Goal: Use online tool/utility: Use online tool/utility

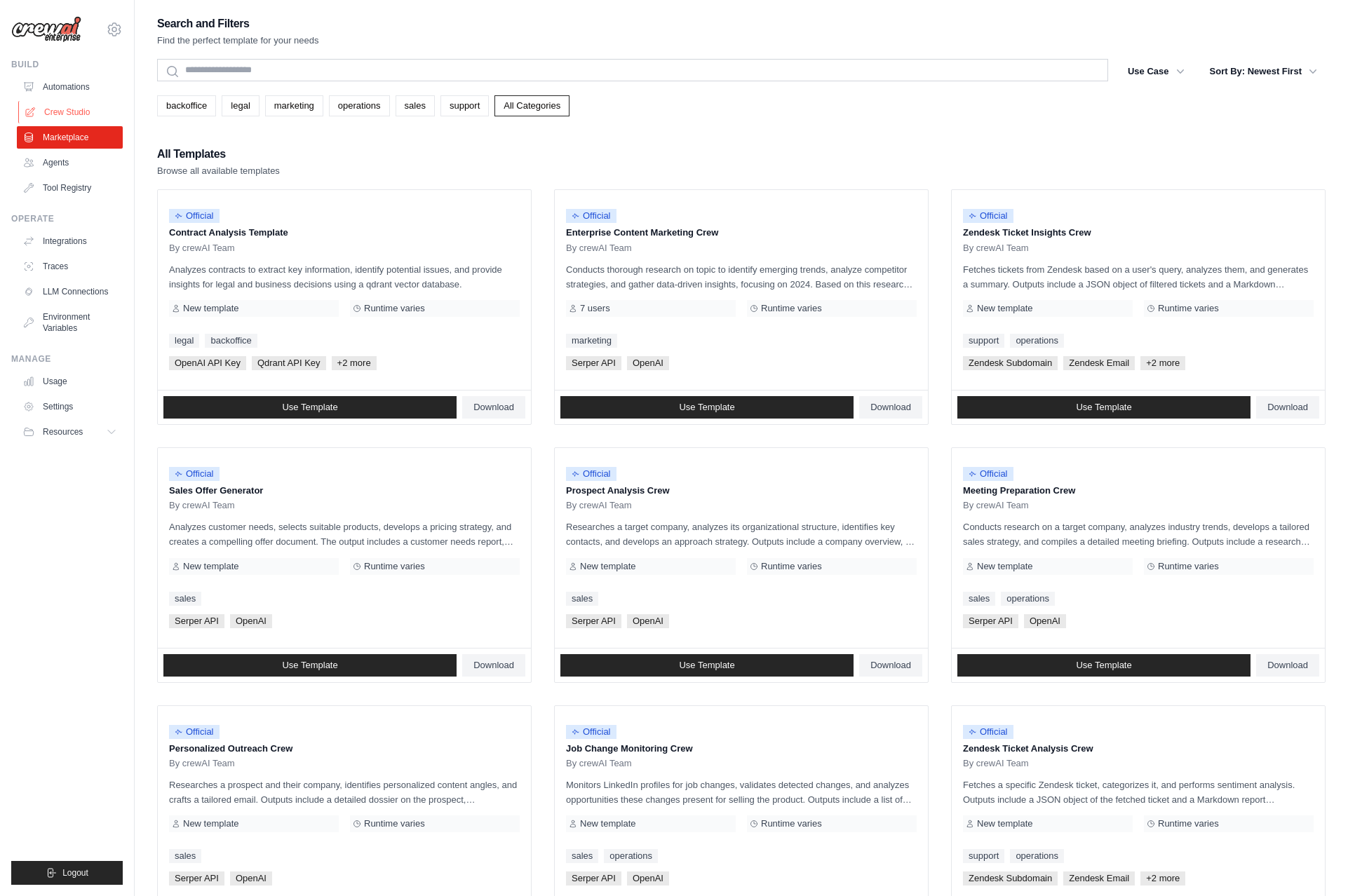
click at [78, 113] on link "Crew Studio" at bounding box center [71, 112] width 106 height 22
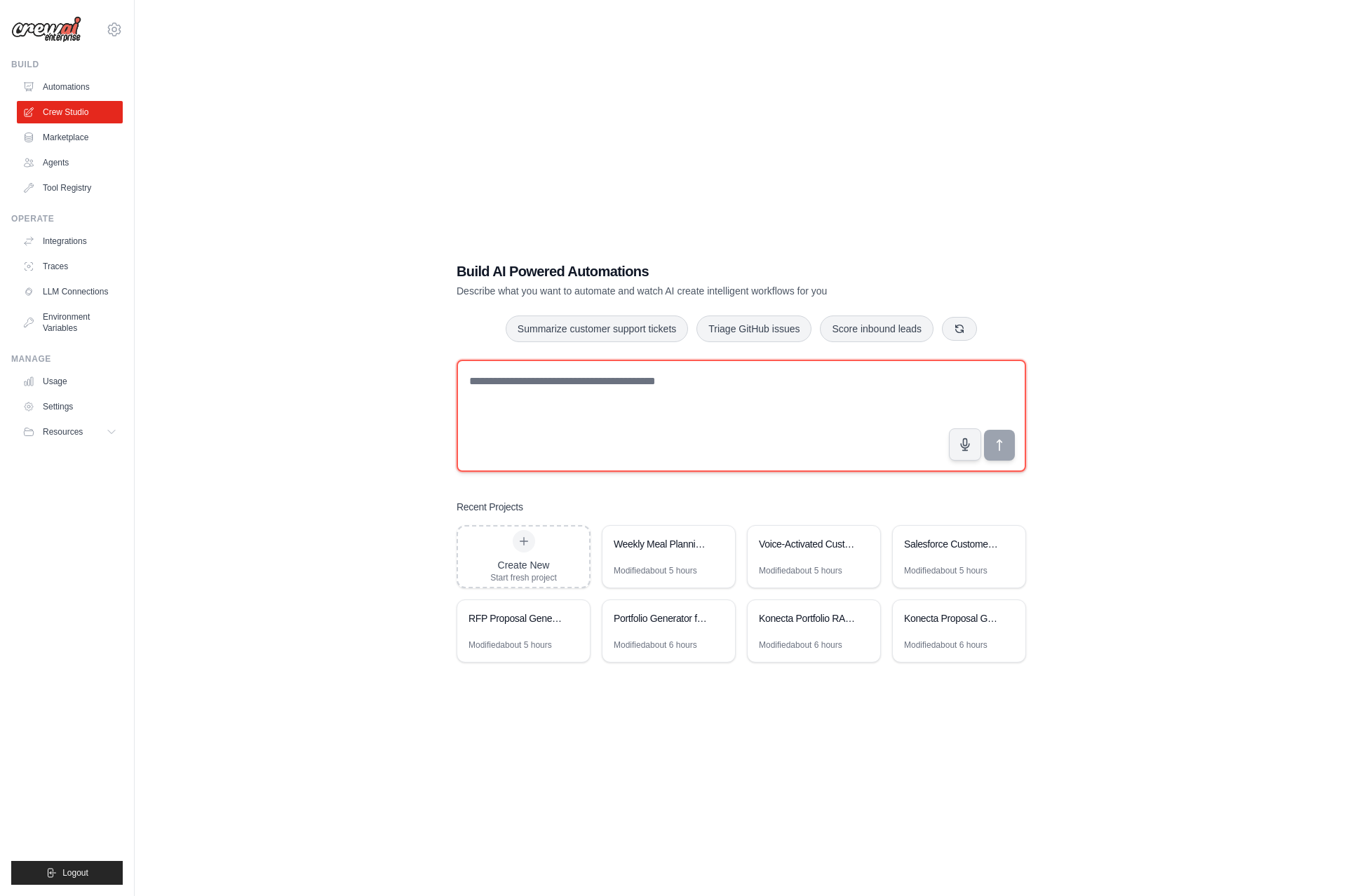
click at [524, 383] on textarea at bounding box center [741, 415] width 569 height 112
type textarea "*"
paste textarea "**********"
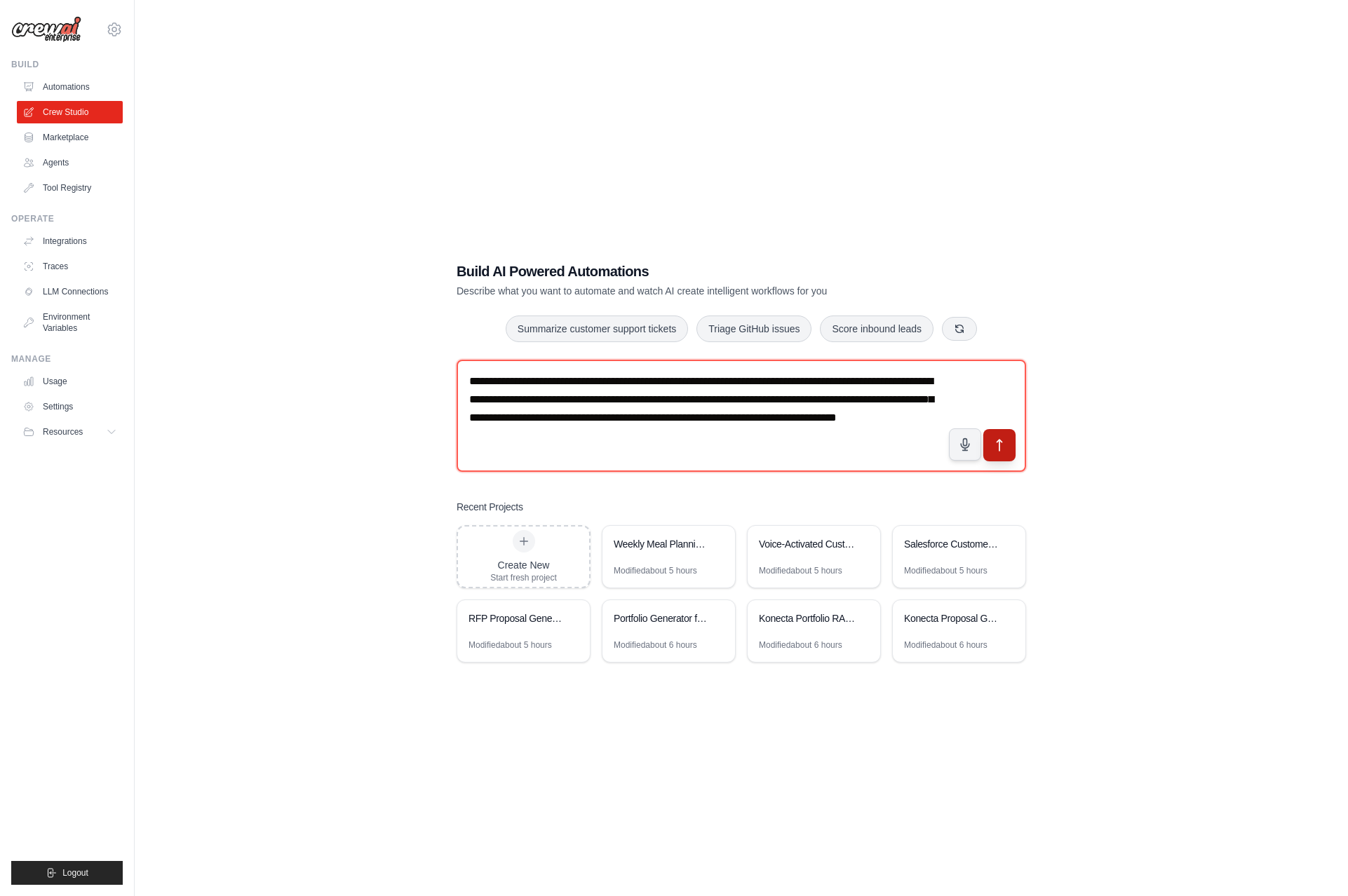
type textarea "**********"
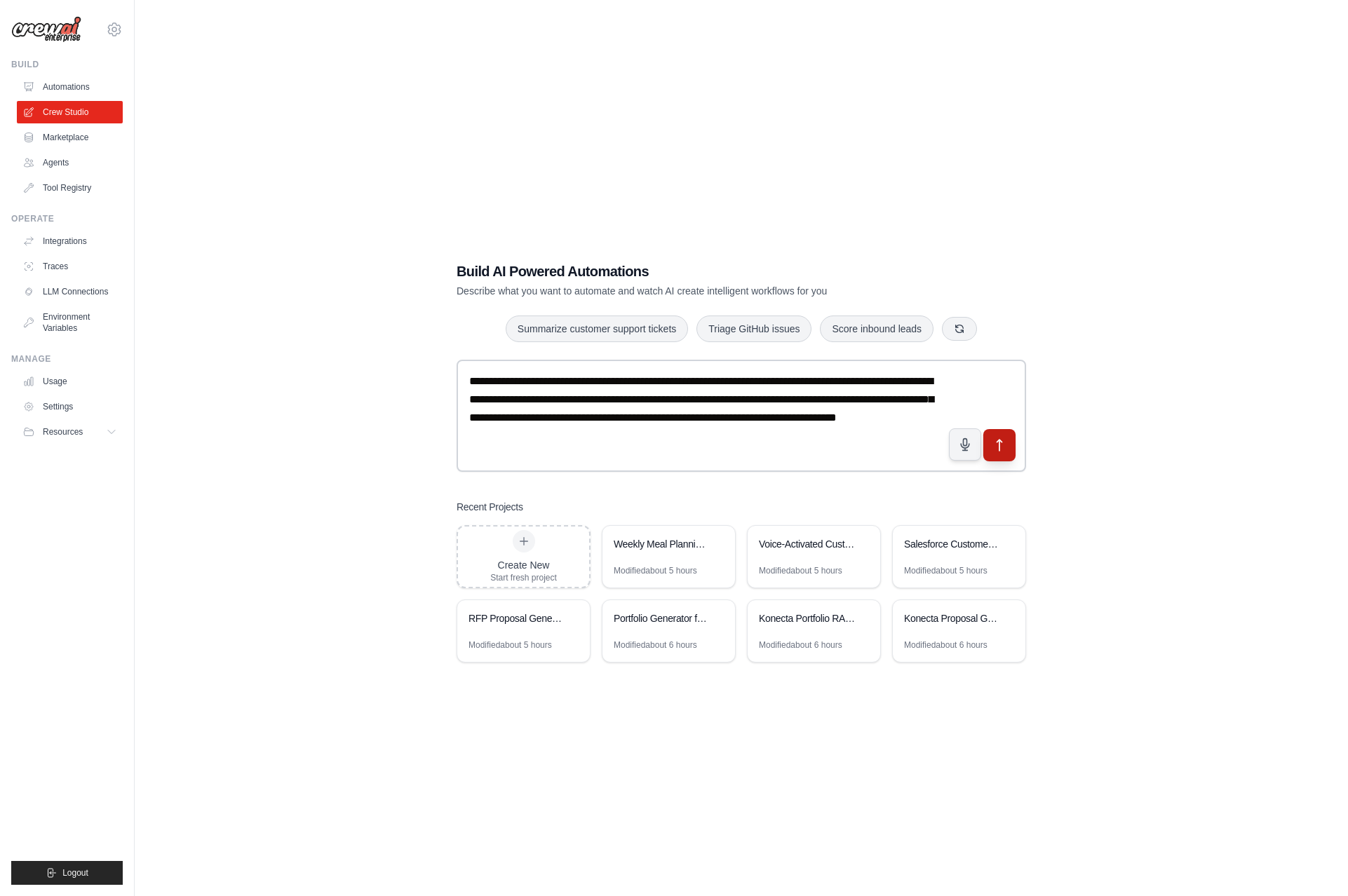
click at [994, 450] on icon "submit" at bounding box center [999, 445] width 15 height 15
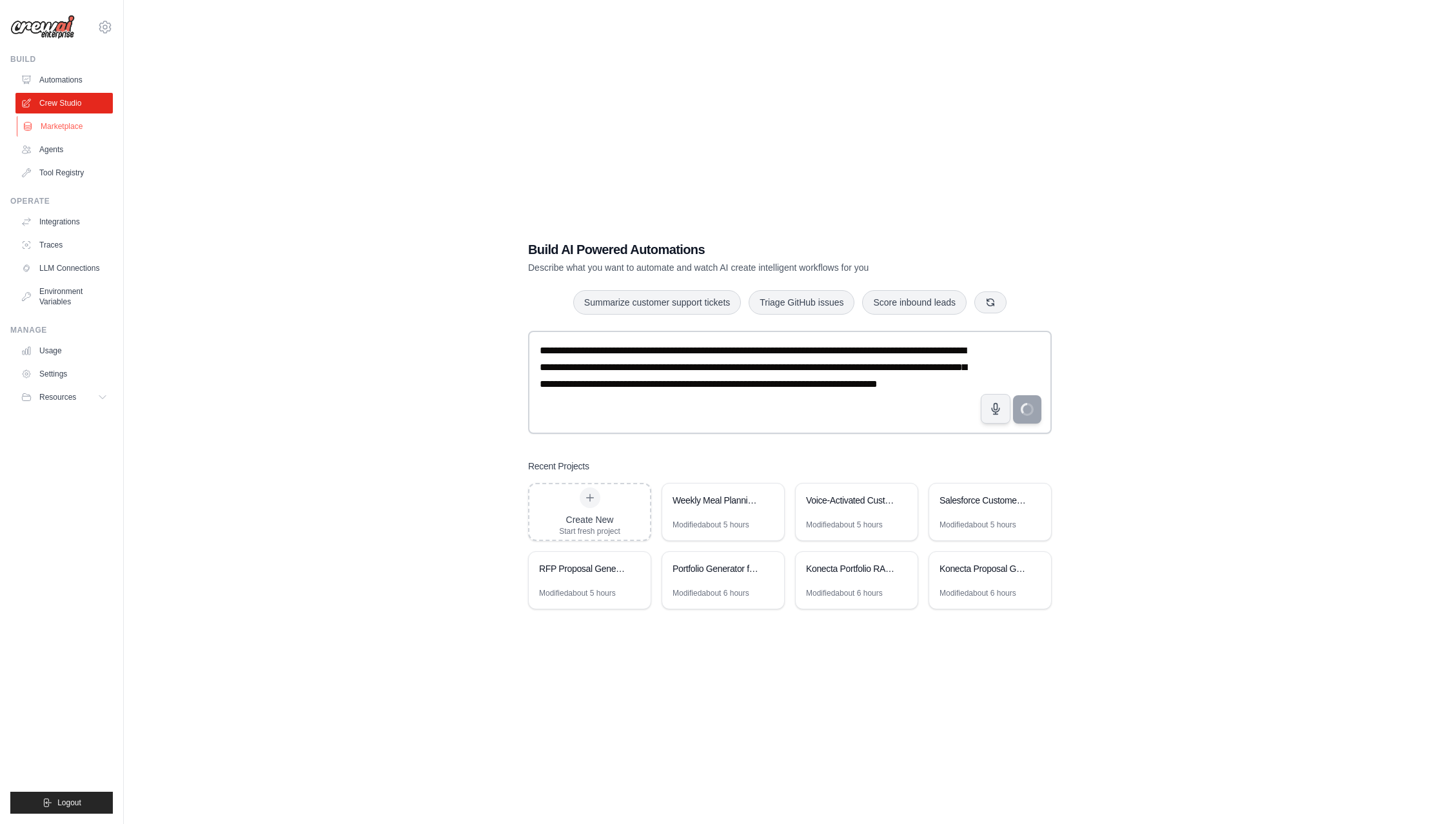
click at [46, 122] on link "Marketplace" at bounding box center [65, 126] width 97 height 20
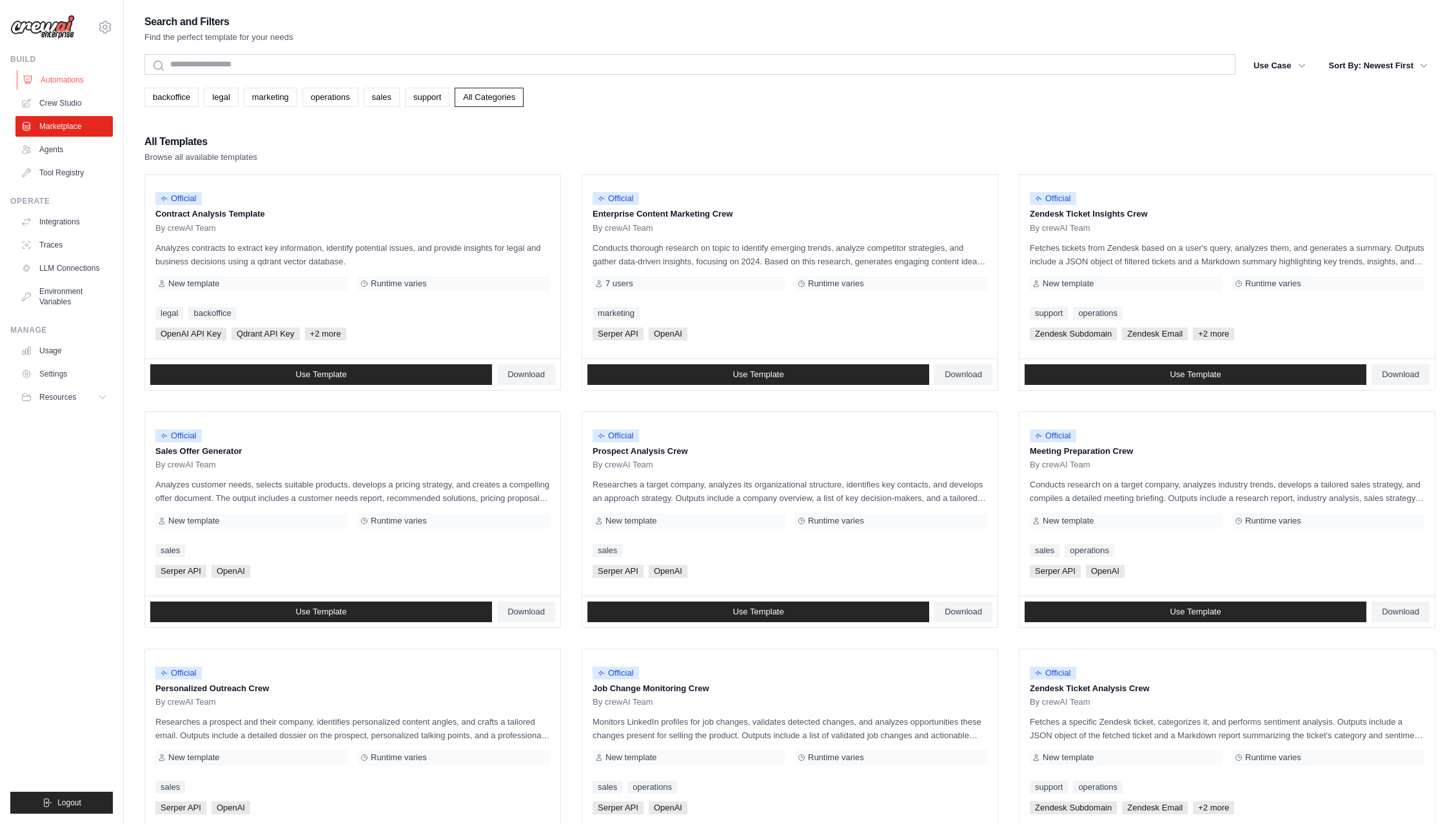
click at [60, 75] on link "Automations" at bounding box center [65, 80] width 97 height 20
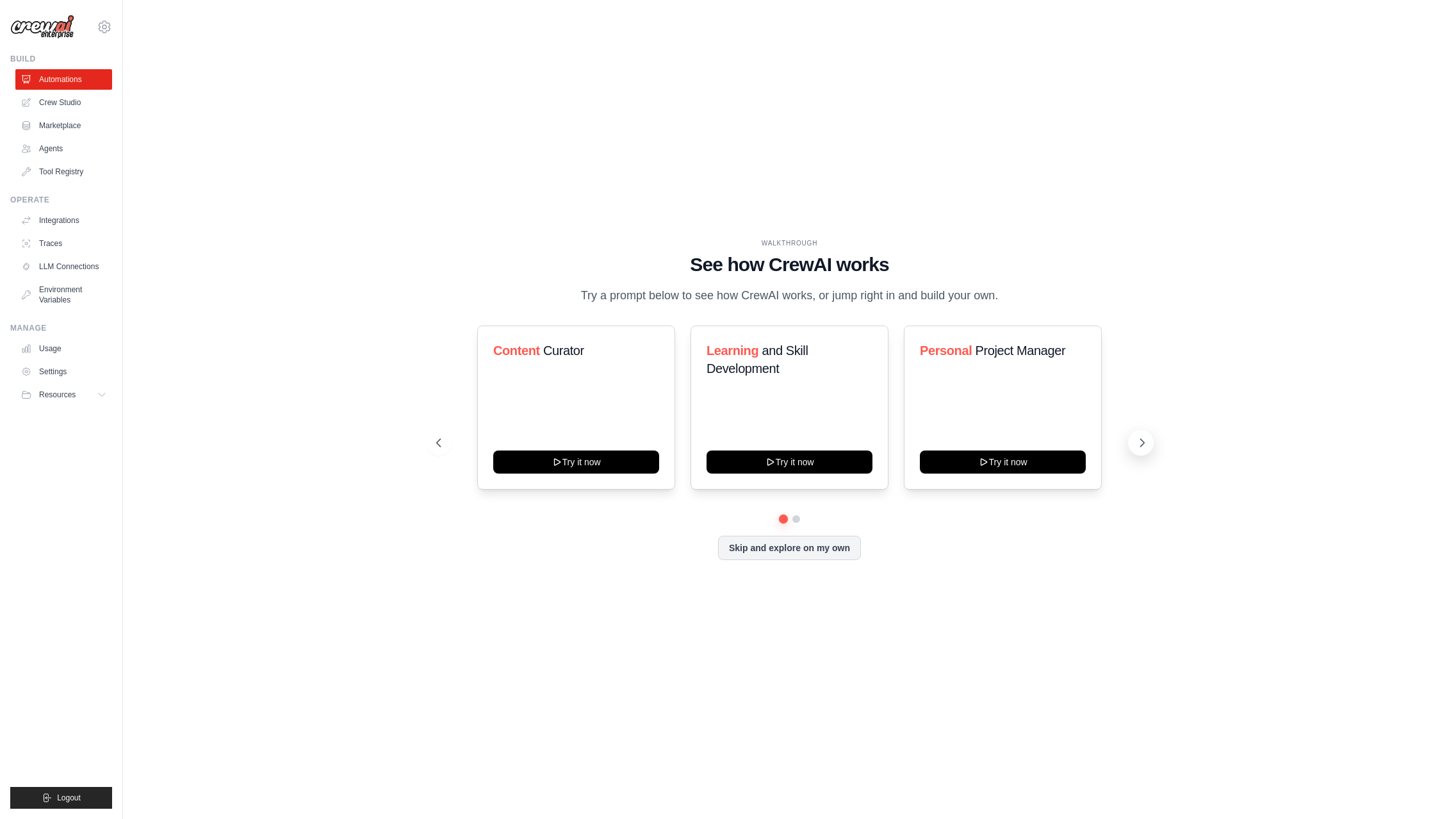
click at [1142, 441] on icon at bounding box center [1142, 443] width 4 height 8
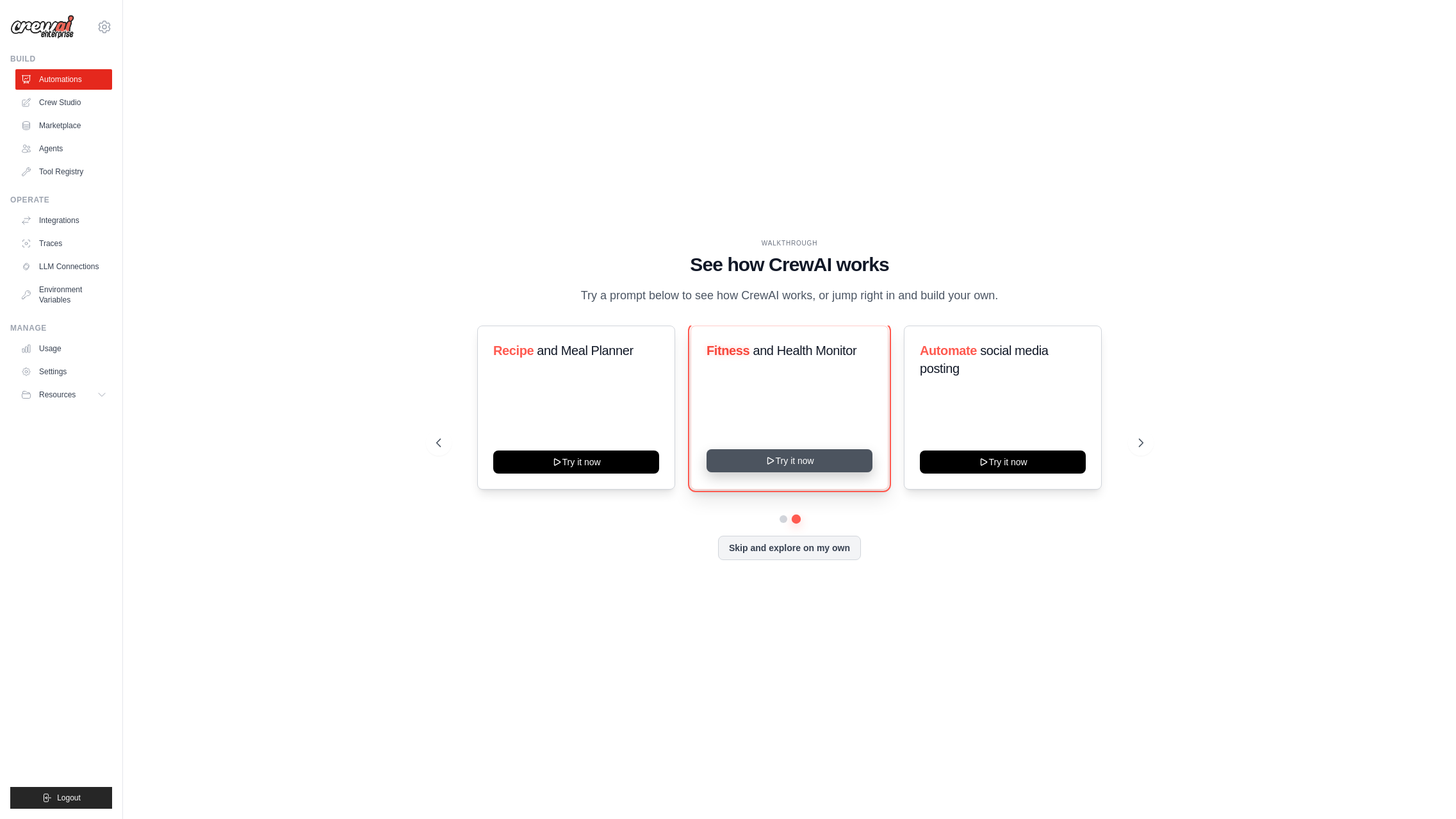
click at [780, 462] on button "Try it now" at bounding box center [789, 461] width 166 height 23
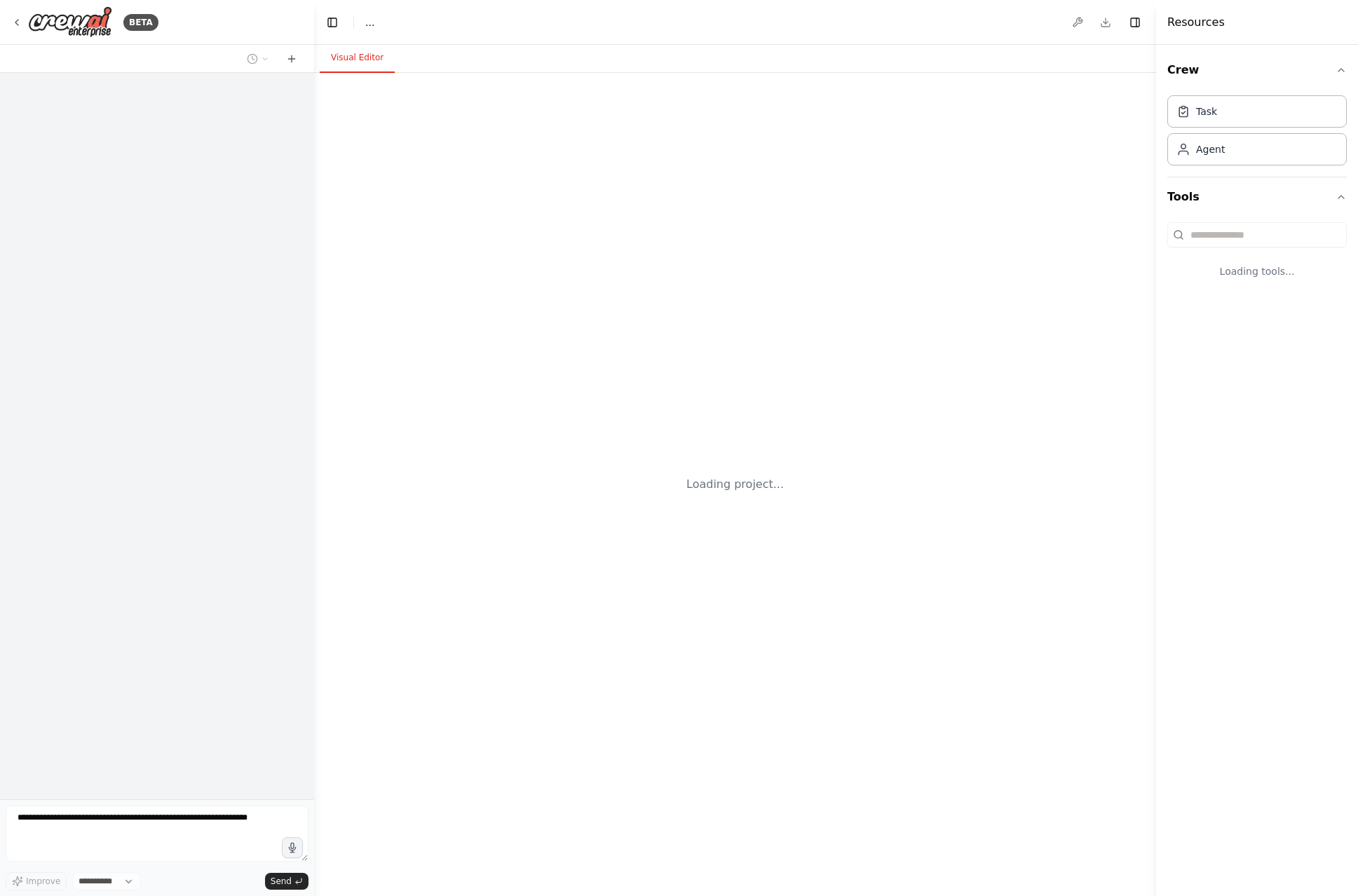
select select "****"
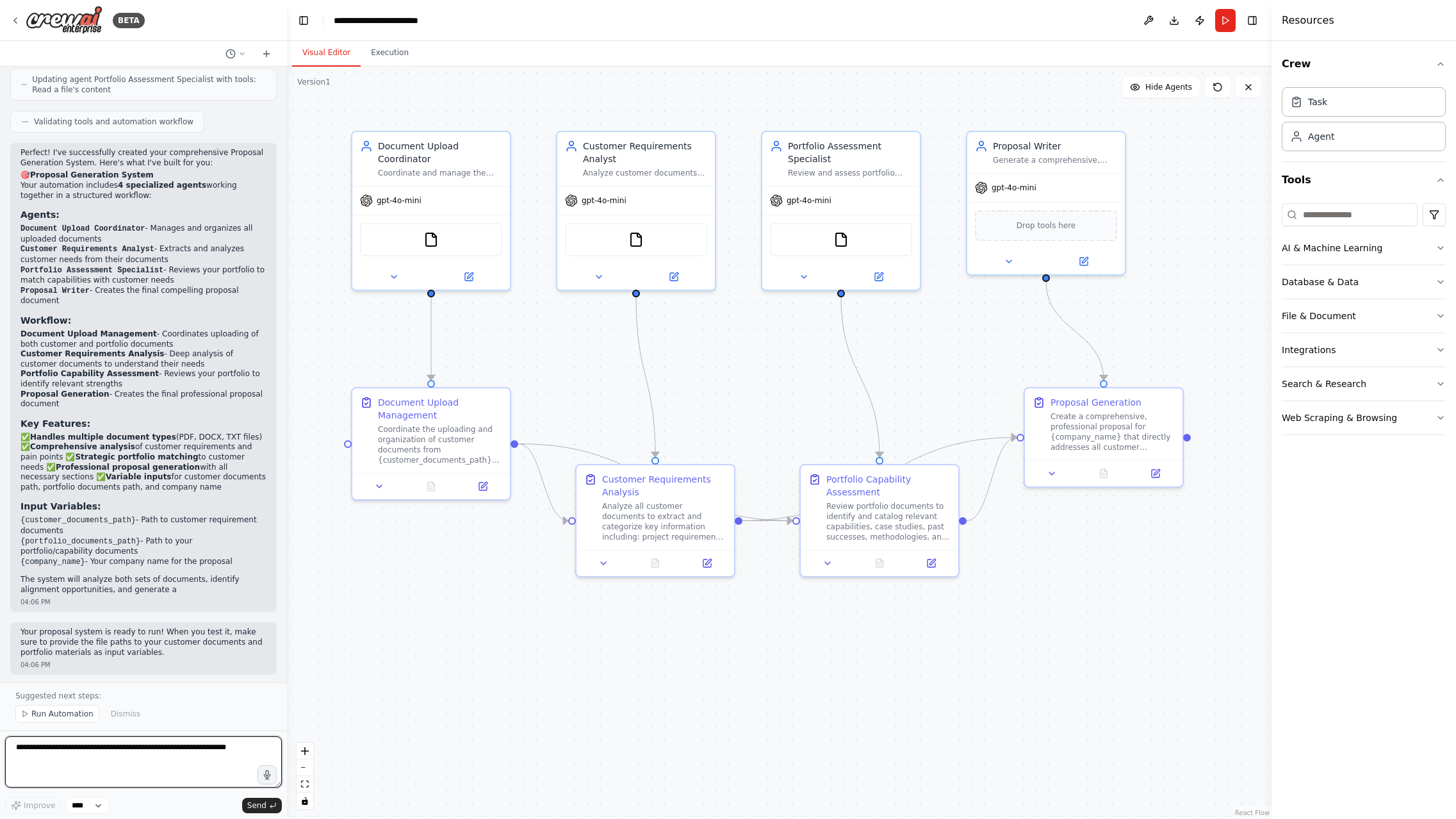
scroll to position [1183, 0]
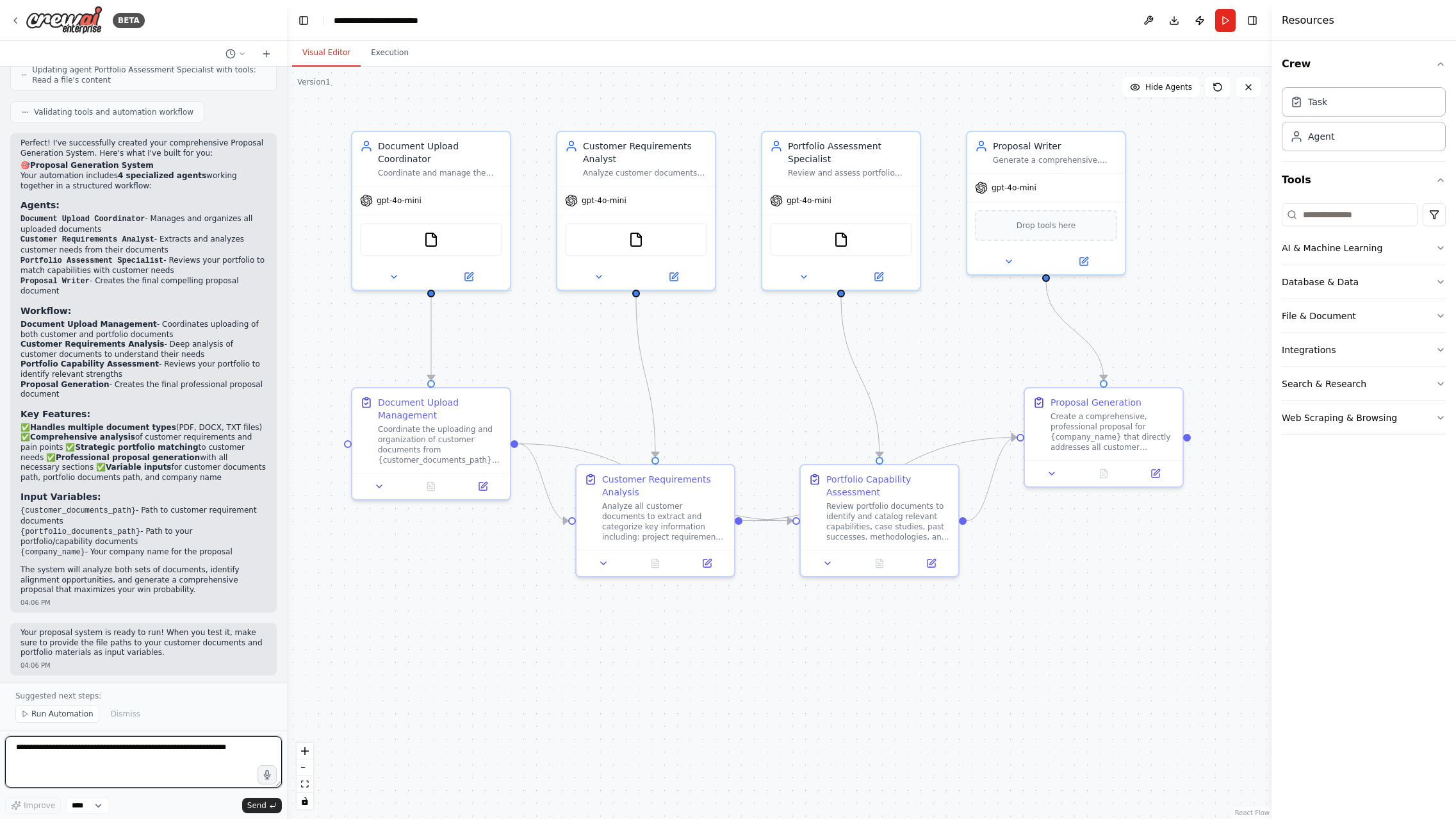
click at [75, 765] on textarea at bounding box center [143, 762] width 277 height 51
paste textarea "**********"
type textarea "**********"
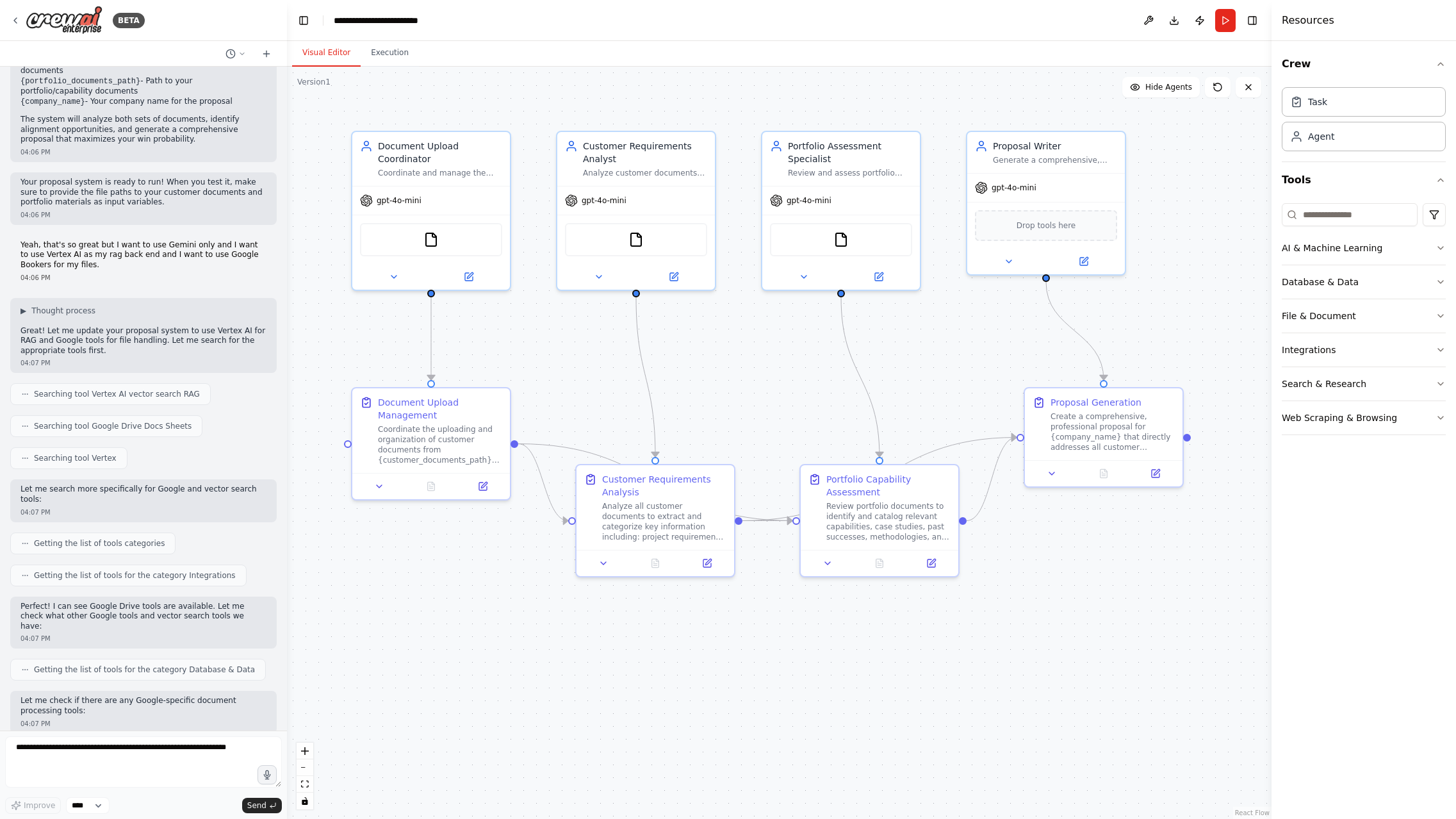
scroll to position [1700, 0]
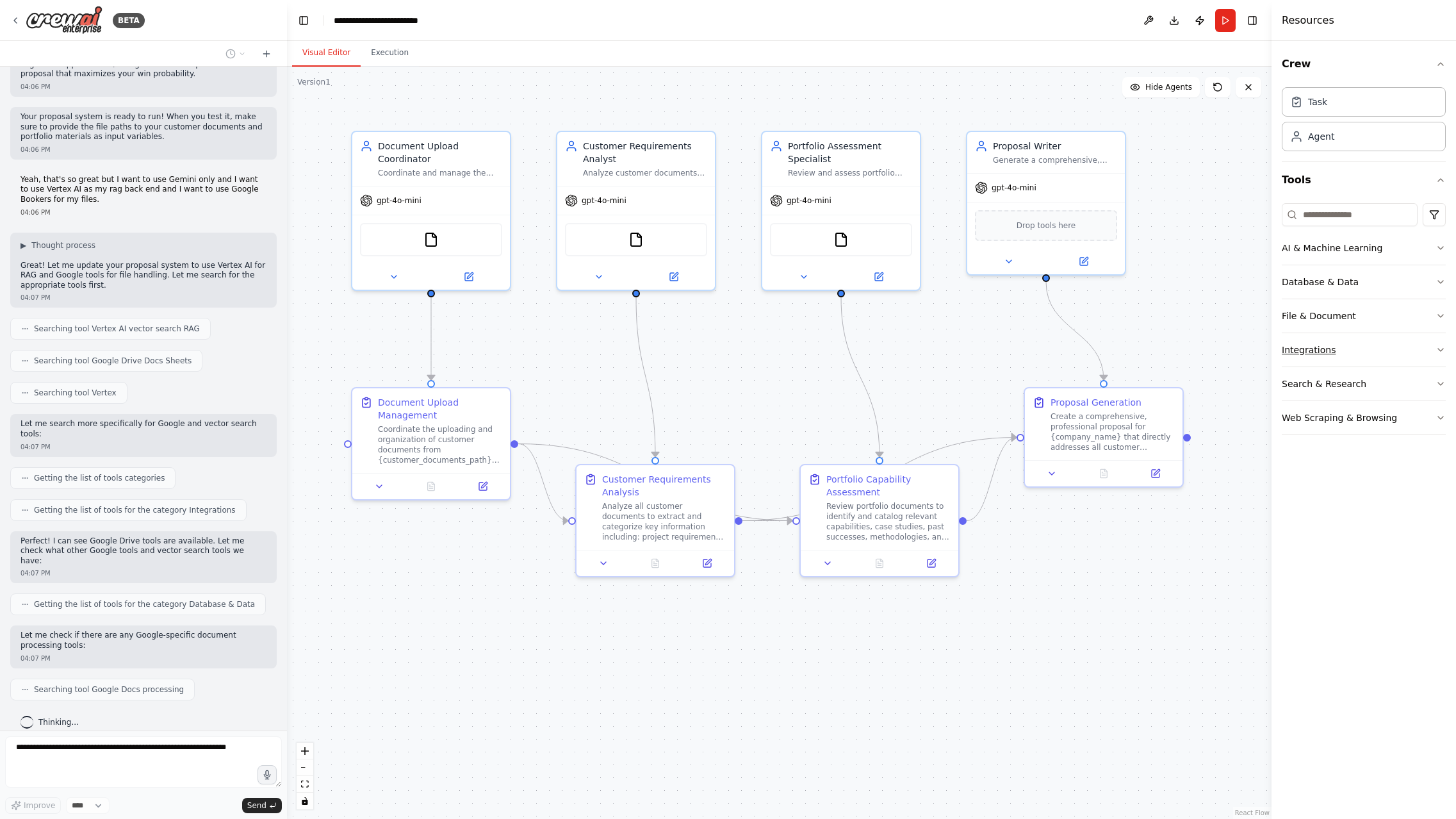
click at [1241, 349] on icon "button" at bounding box center [1440, 349] width 5 height 2
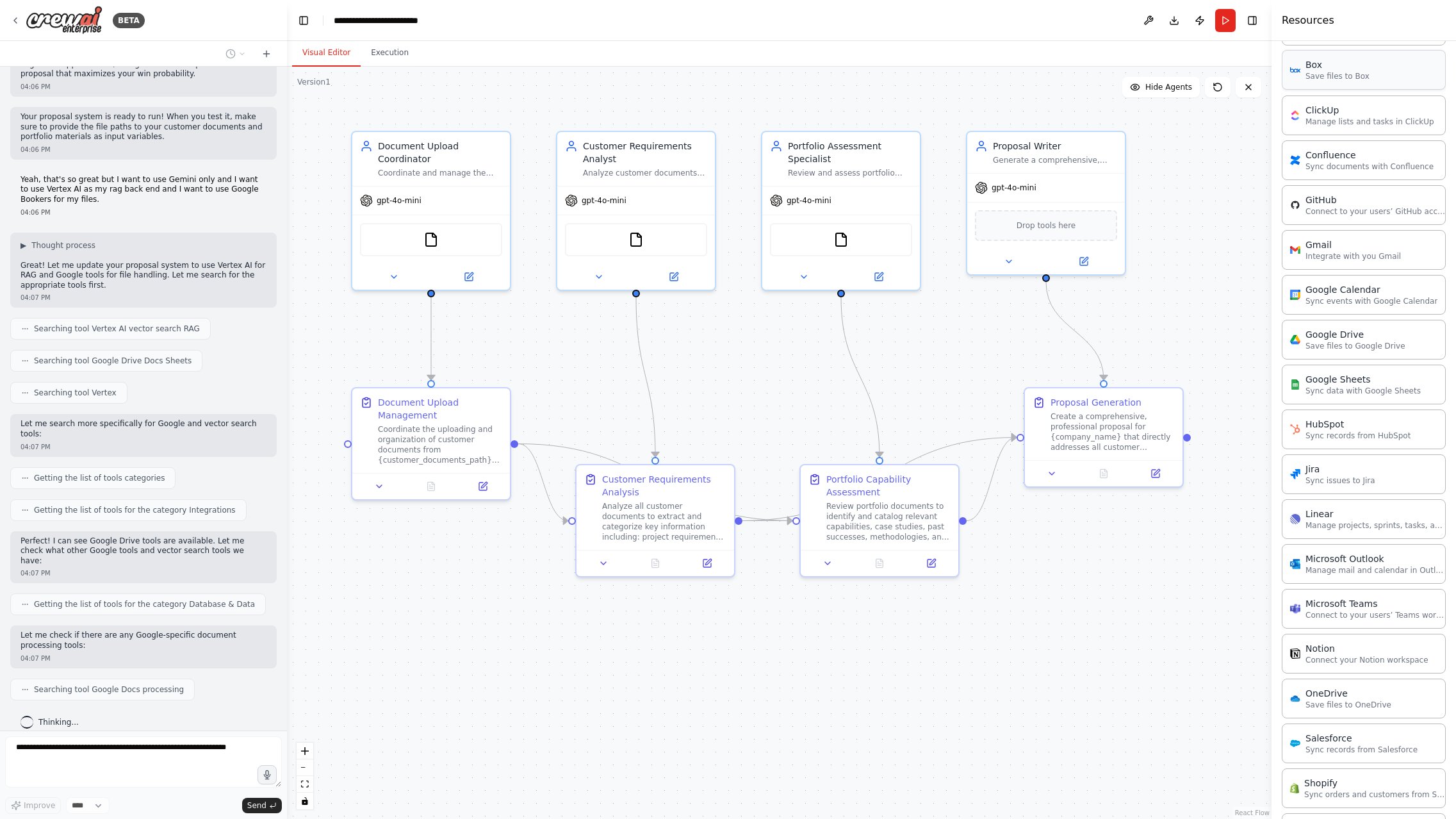
scroll to position [589, 0]
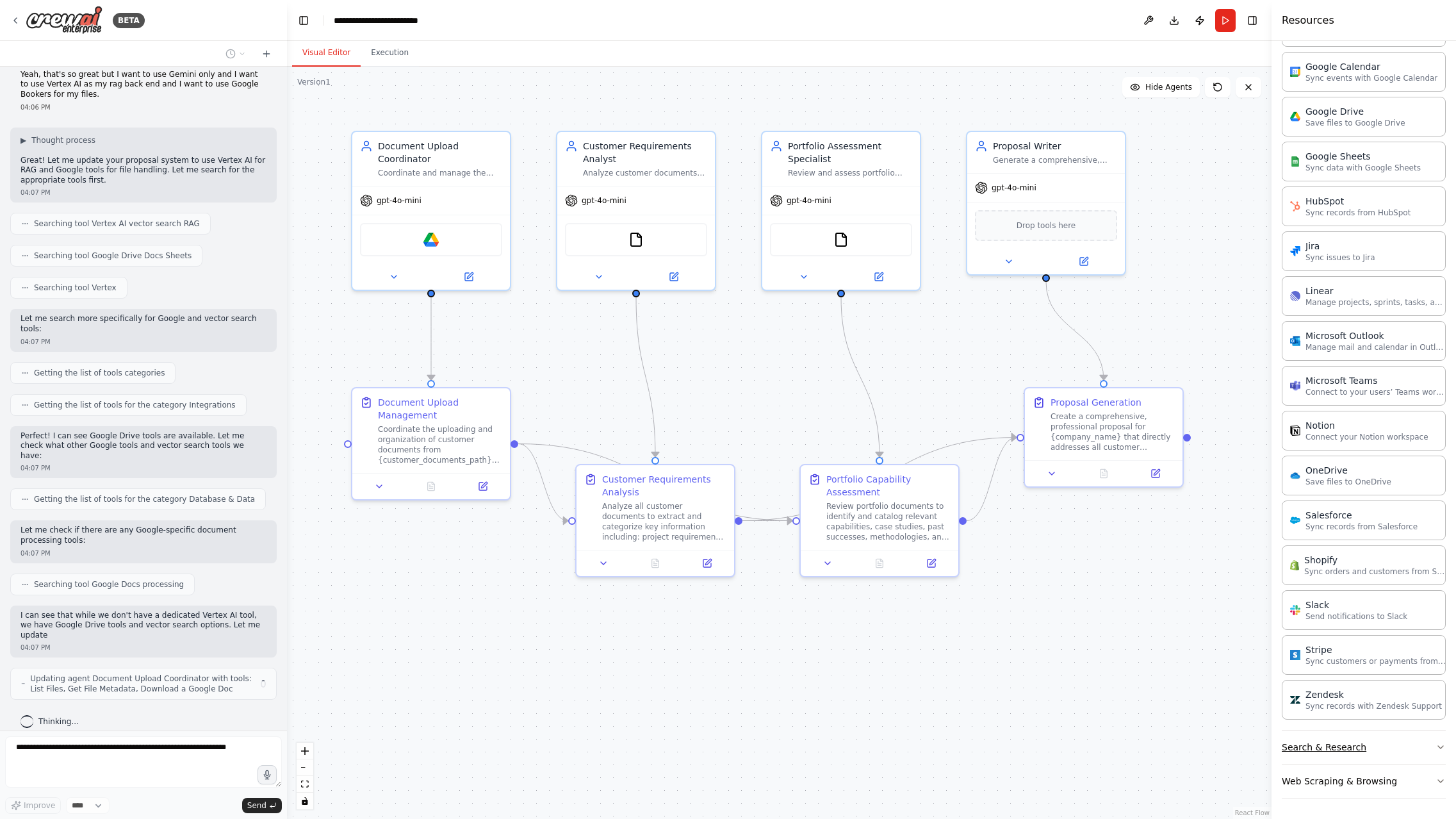
click at [1241, 745] on button "Search & Research" at bounding box center [1364, 747] width 164 height 34
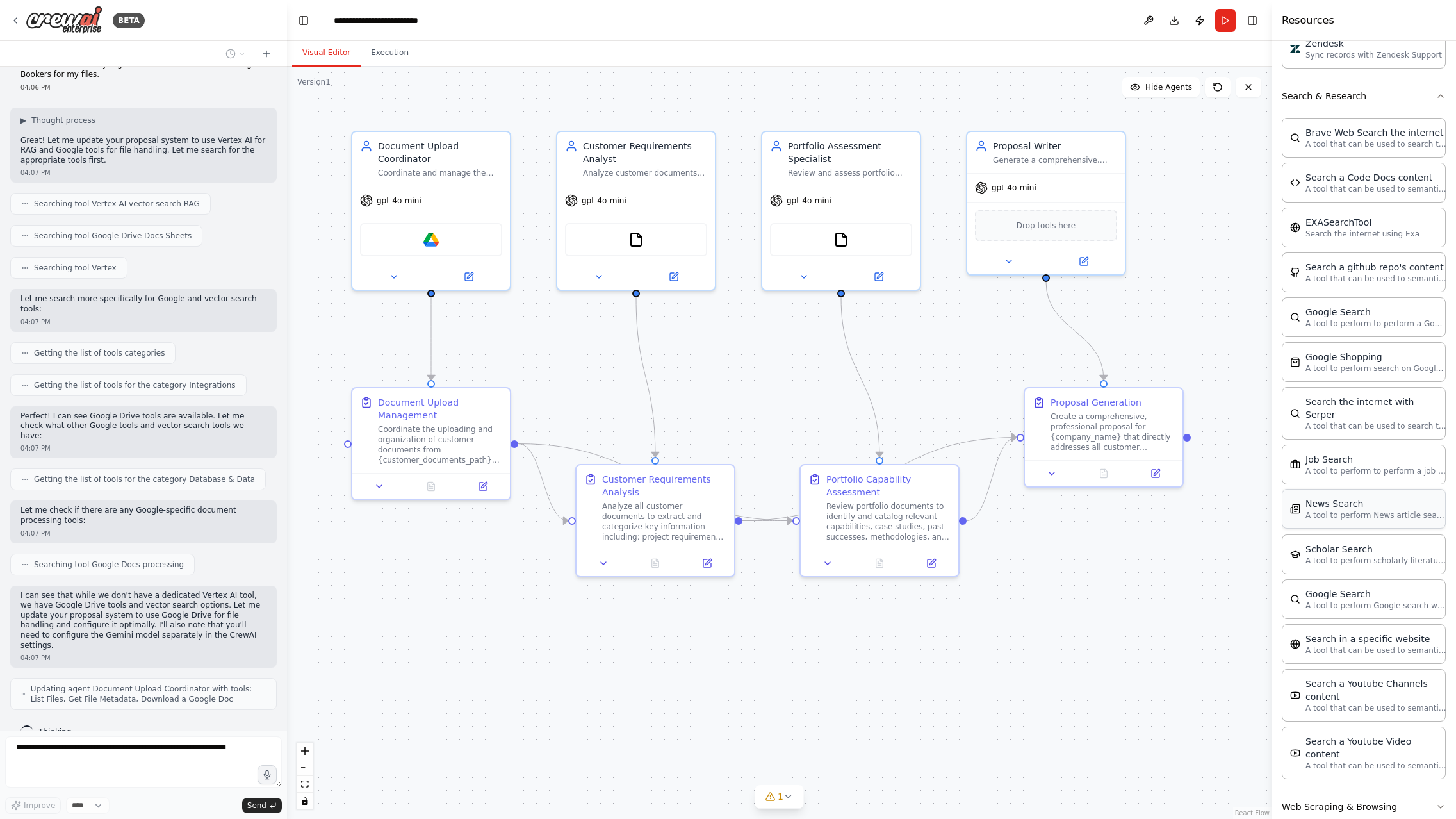
scroll to position [1867, 0]
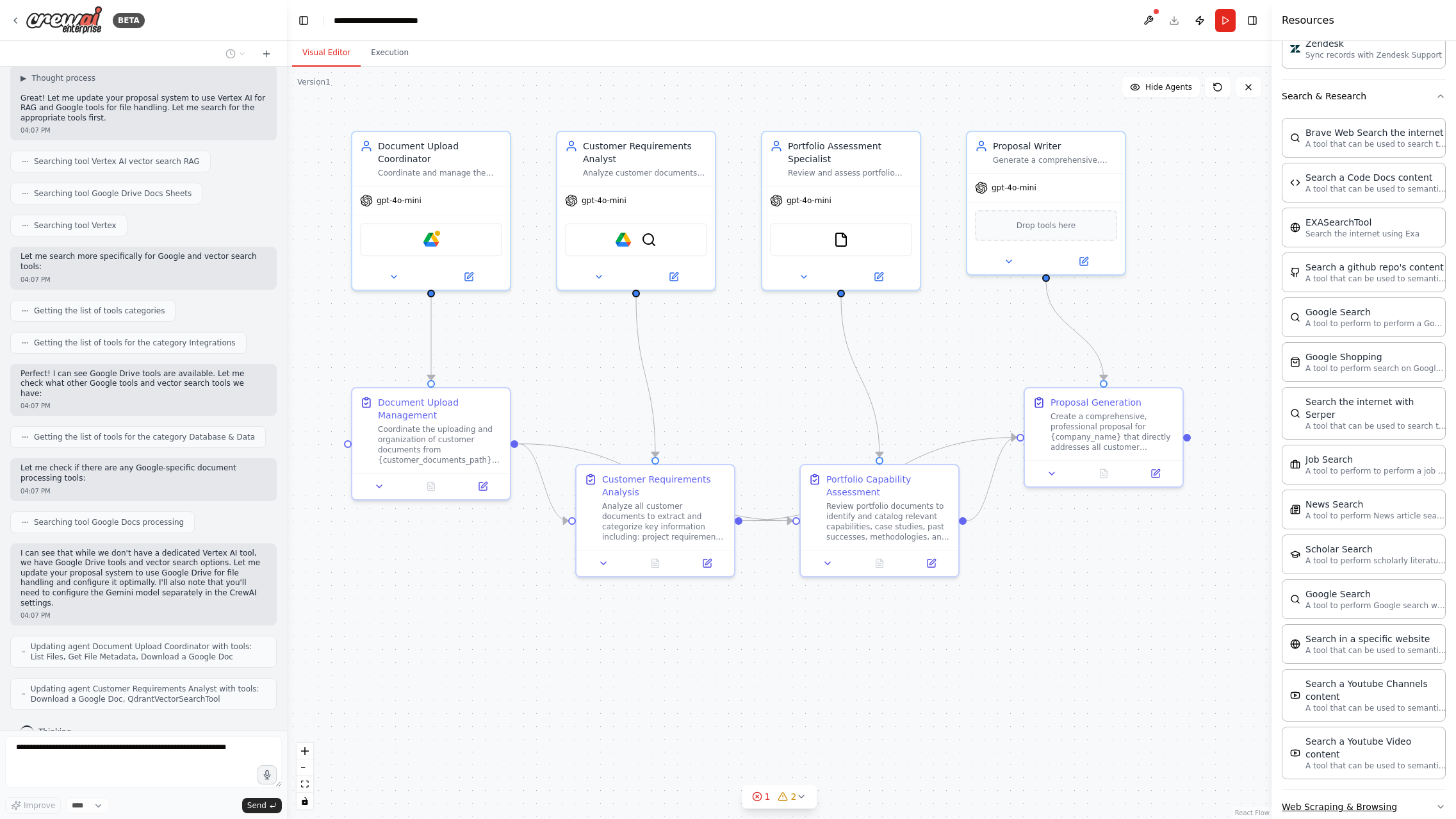
click at [1241, 790] on button "Web Scraping & Browsing" at bounding box center [1364, 807] width 164 height 34
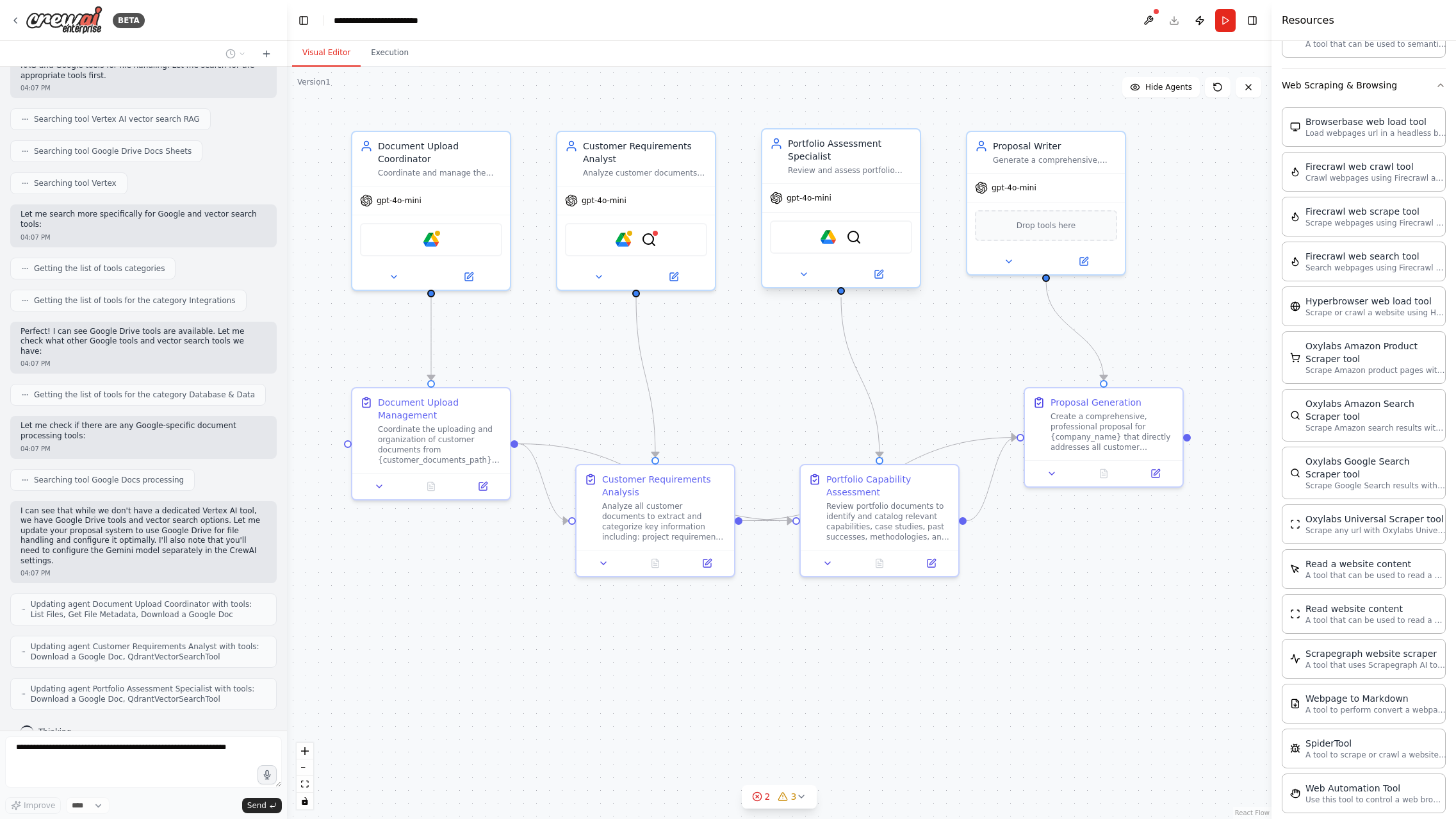
scroll to position [1941, 0]
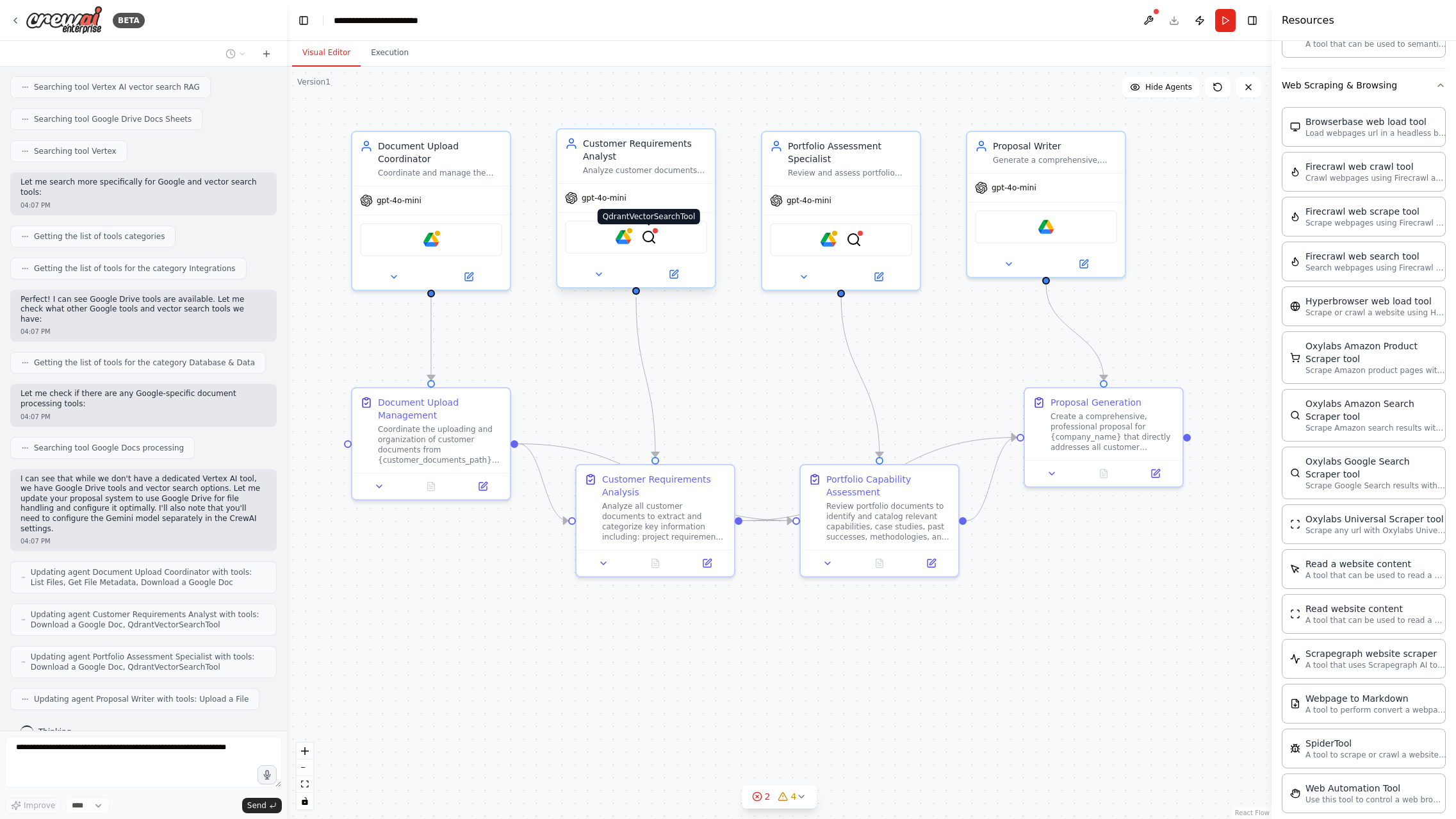
click at [648, 236] on img at bounding box center [649, 237] width 16 height 16
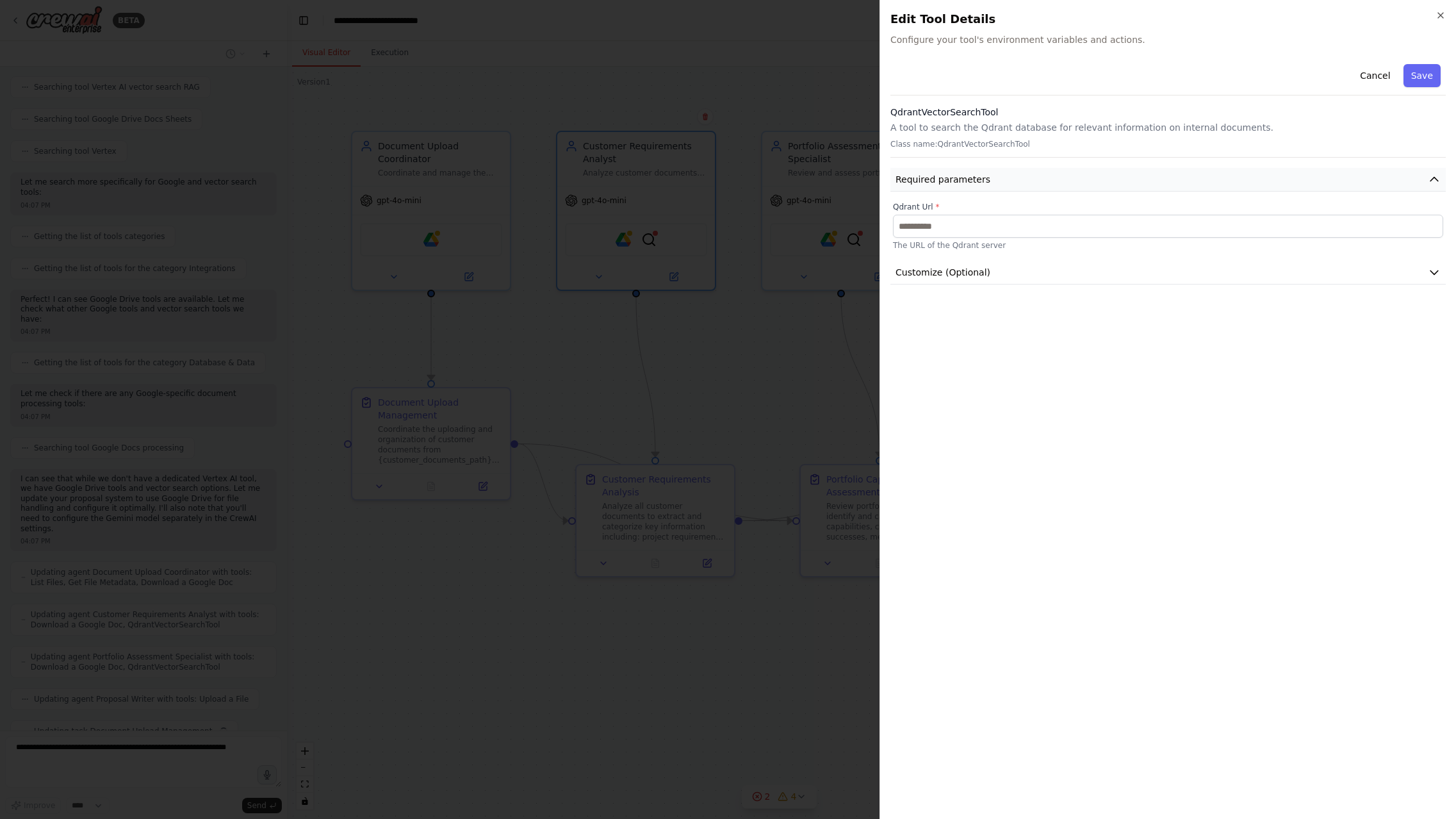
scroll to position [1973, 0]
click at [1241, 16] on icon "button" at bounding box center [1440, 15] width 10 height 10
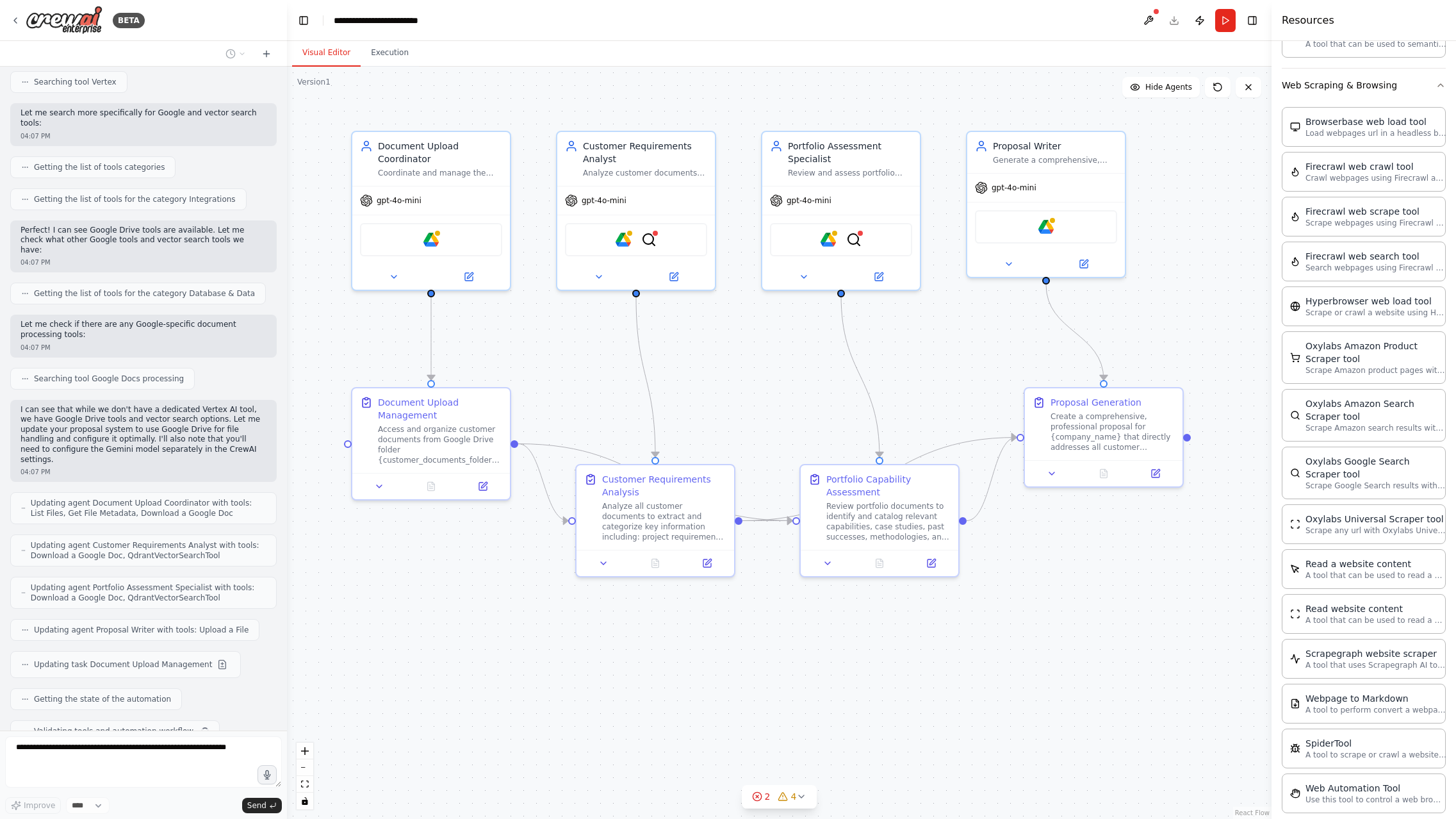
scroll to position [2042, 0]
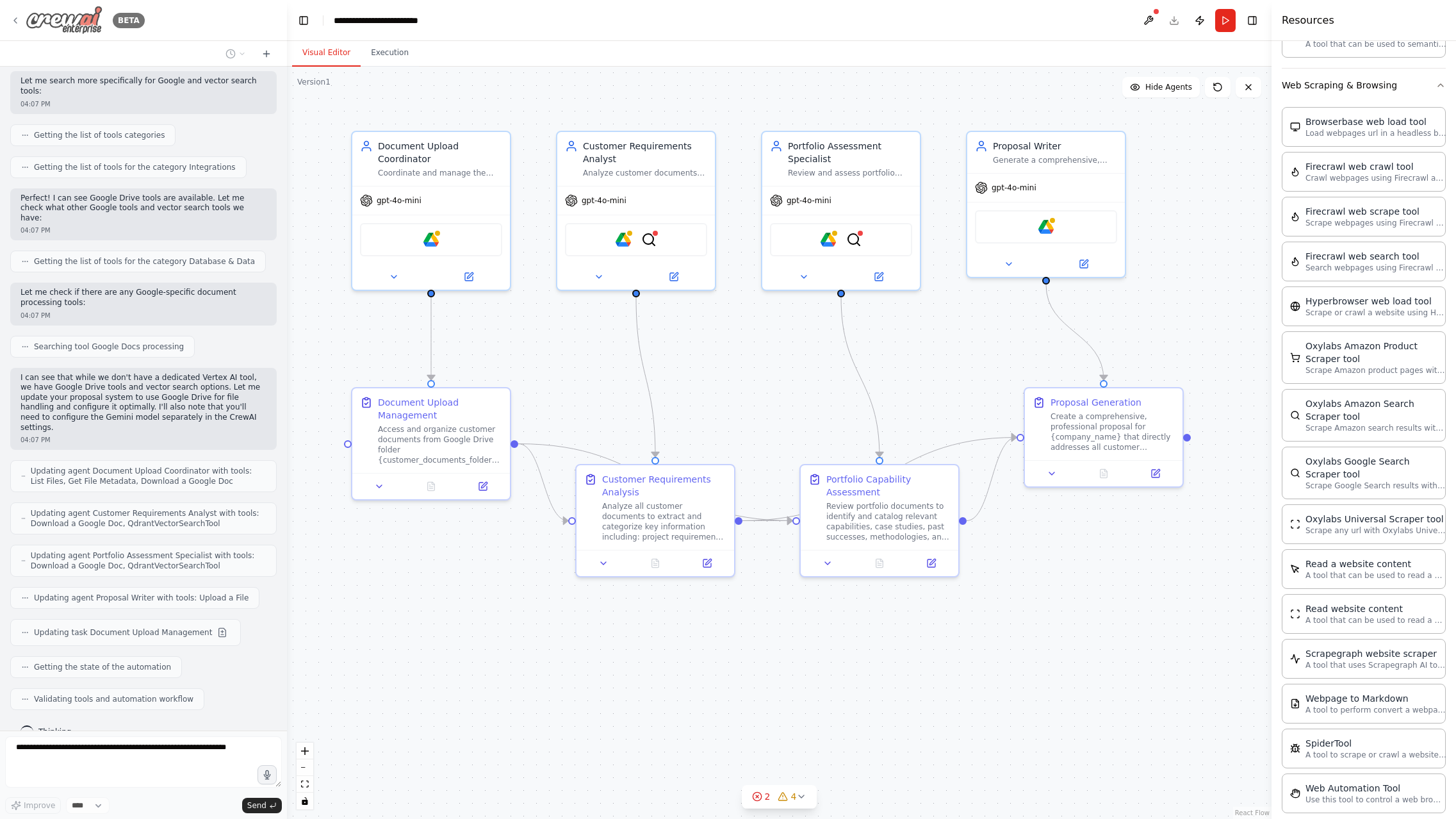
click at [14, 20] on icon at bounding box center [15, 20] width 2 height 5
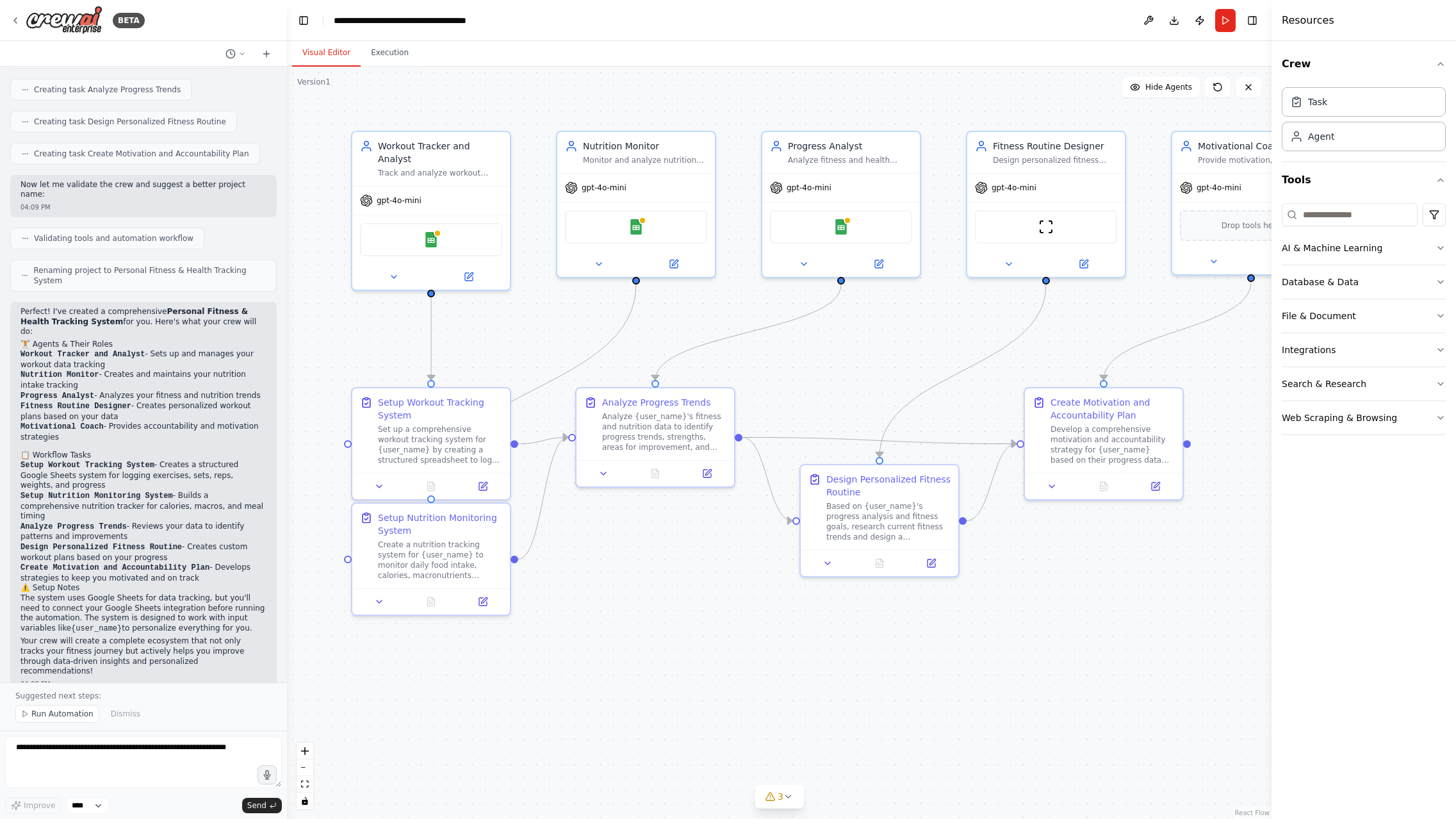
scroll to position [707, 0]
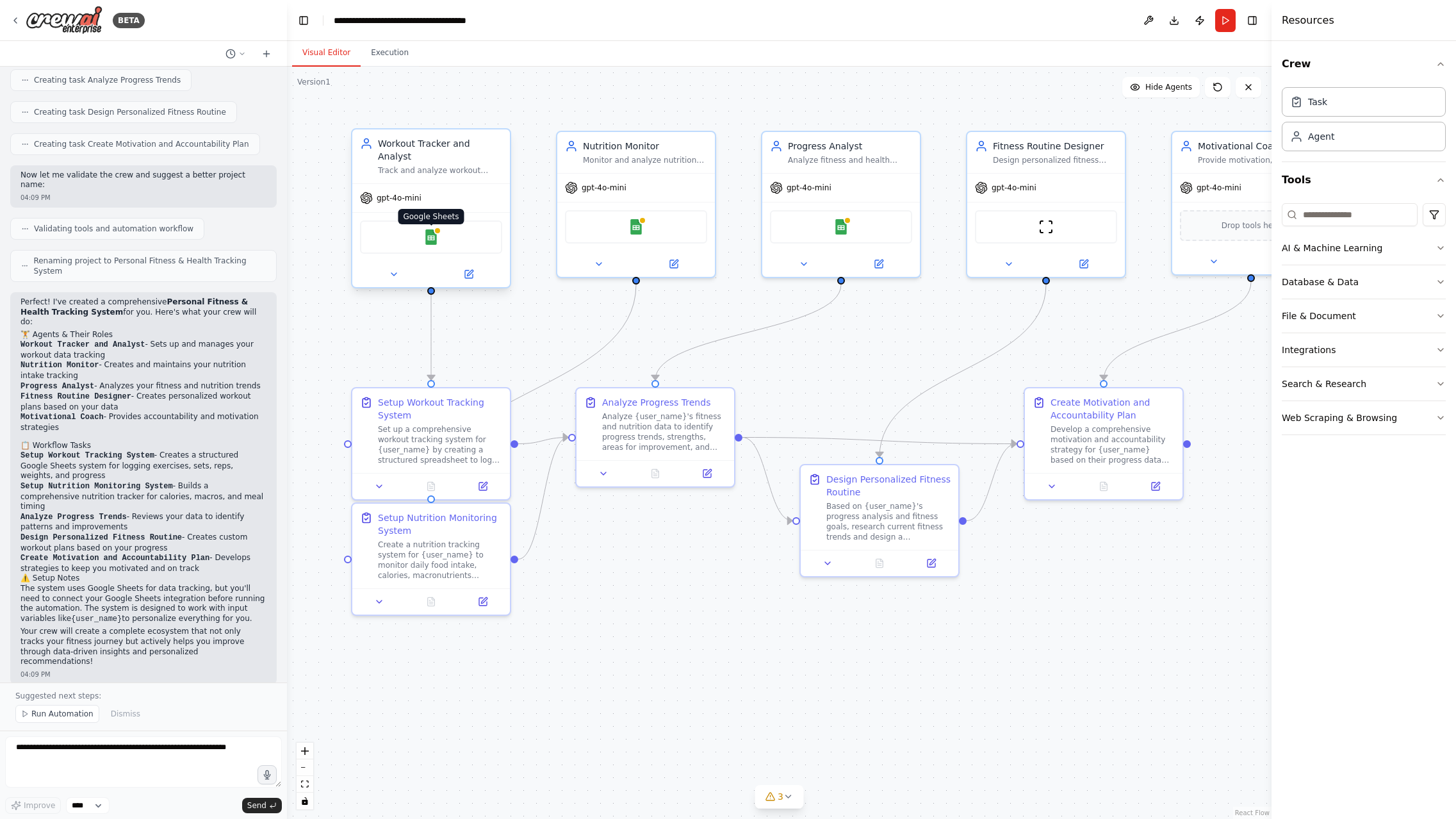
click at [430, 229] on img at bounding box center [431, 237] width 16 height 16
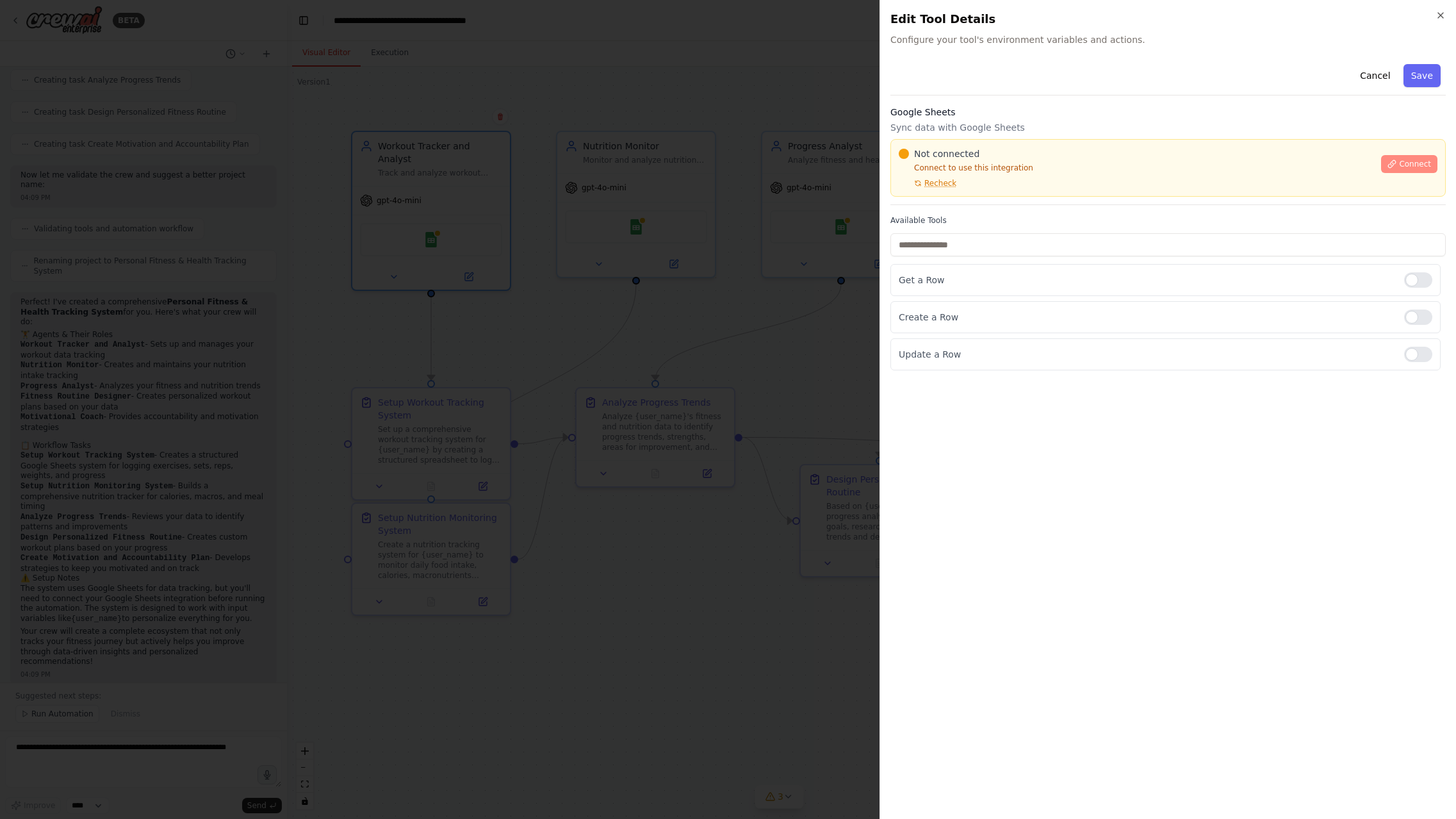
click at [1418, 167] on span "Connect" at bounding box center [1415, 164] width 32 height 10
click at [1405, 161] on span "Connect" at bounding box center [1415, 164] width 32 height 10
click at [1409, 164] on span "Connect" at bounding box center [1415, 164] width 32 height 10
click at [873, 303] on div at bounding box center [728, 410] width 1456 height 819
